Goal: Task Accomplishment & Management: Complete application form

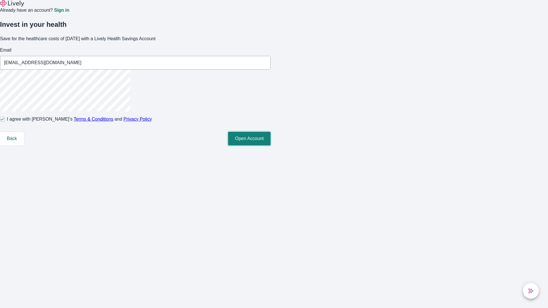
click at [271, 146] on button "Open Account" at bounding box center [249, 139] width 43 height 14
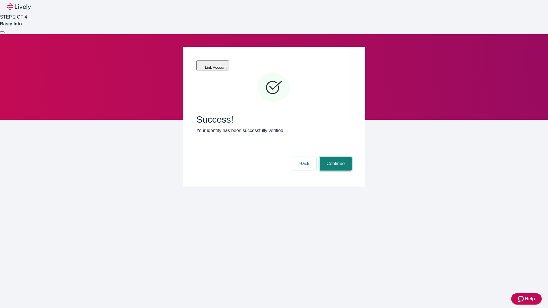
click at [335, 157] on button "Continue" at bounding box center [336, 164] width 32 height 14
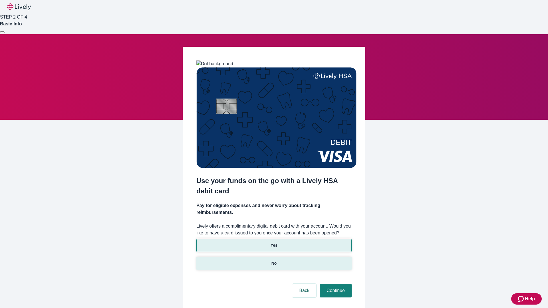
click at [274, 261] on p "No" at bounding box center [274, 264] width 5 height 6
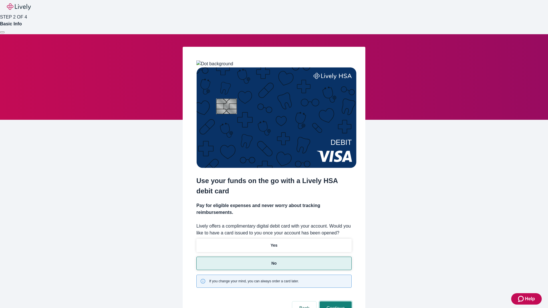
click at [335, 302] on button "Continue" at bounding box center [336, 309] width 32 height 14
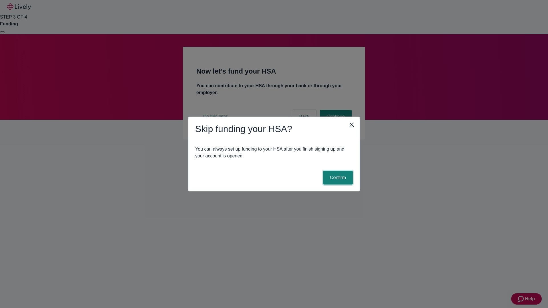
click at [337, 178] on button "Confirm" at bounding box center [338, 178] width 30 height 14
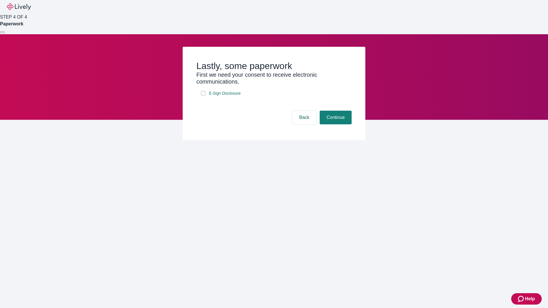
click at [203, 96] on input "E-Sign Disclosure" at bounding box center [203, 93] width 5 height 5
checkbox input "true"
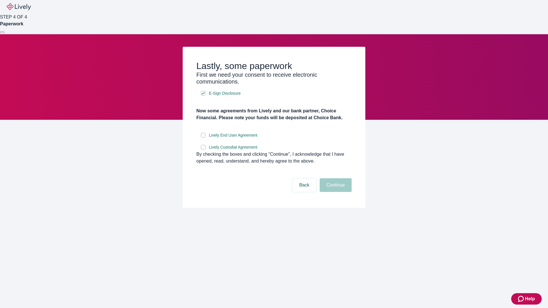
click at [203, 138] on input "Lively End User Agreement" at bounding box center [203, 135] width 5 height 5
checkbox input "true"
click at [203, 150] on input "Lively Custodial Agreement" at bounding box center [203, 147] width 5 height 5
checkbox input "true"
click at [335, 192] on button "Continue" at bounding box center [336, 185] width 32 height 14
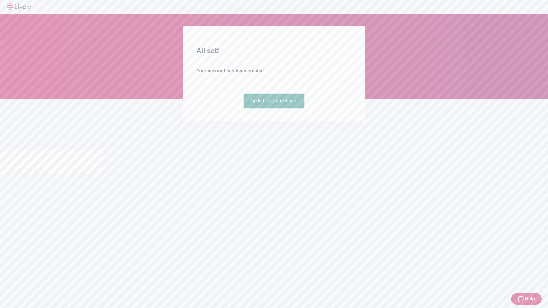
click at [274, 108] on link "Go to Lively dashboard" at bounding box center [274, 101] width 61 height 14
